Goal: Transaction & Acquisition: Download file/media

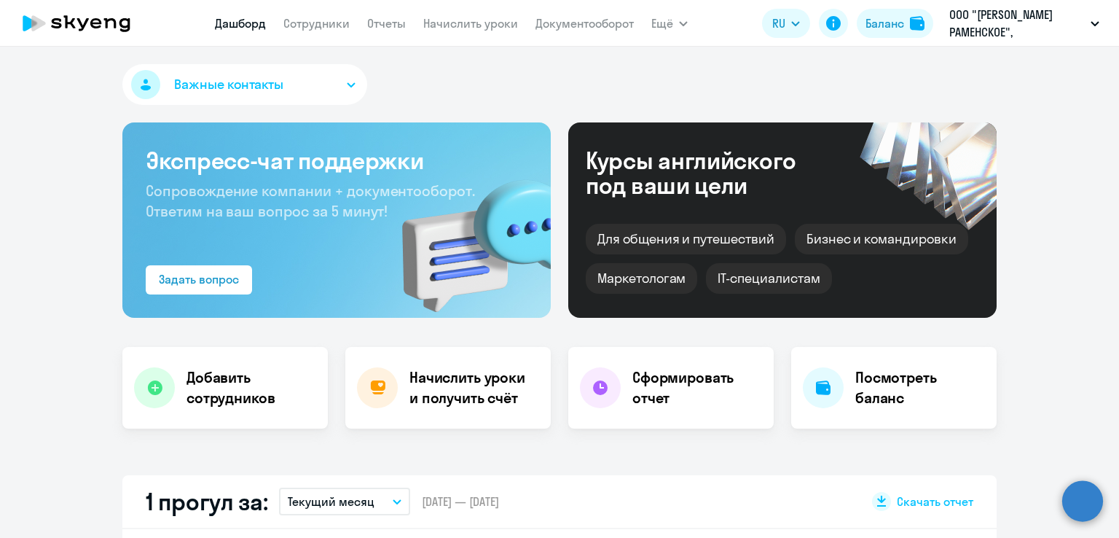
select select "30"
click at [568, 18] on link "Документооборот" at bounding box center [585, 23] width 98 height 15
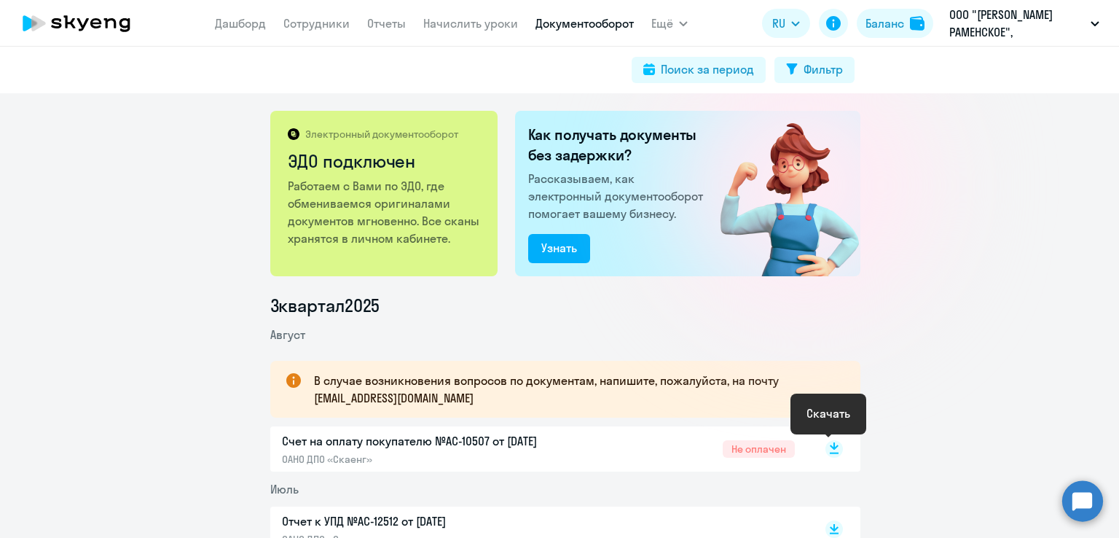
click at [826, 450] on rect at bounding box center [834, 448] width 17 height 17
